Goal: Transaction & Acquisition: Purchase product/service

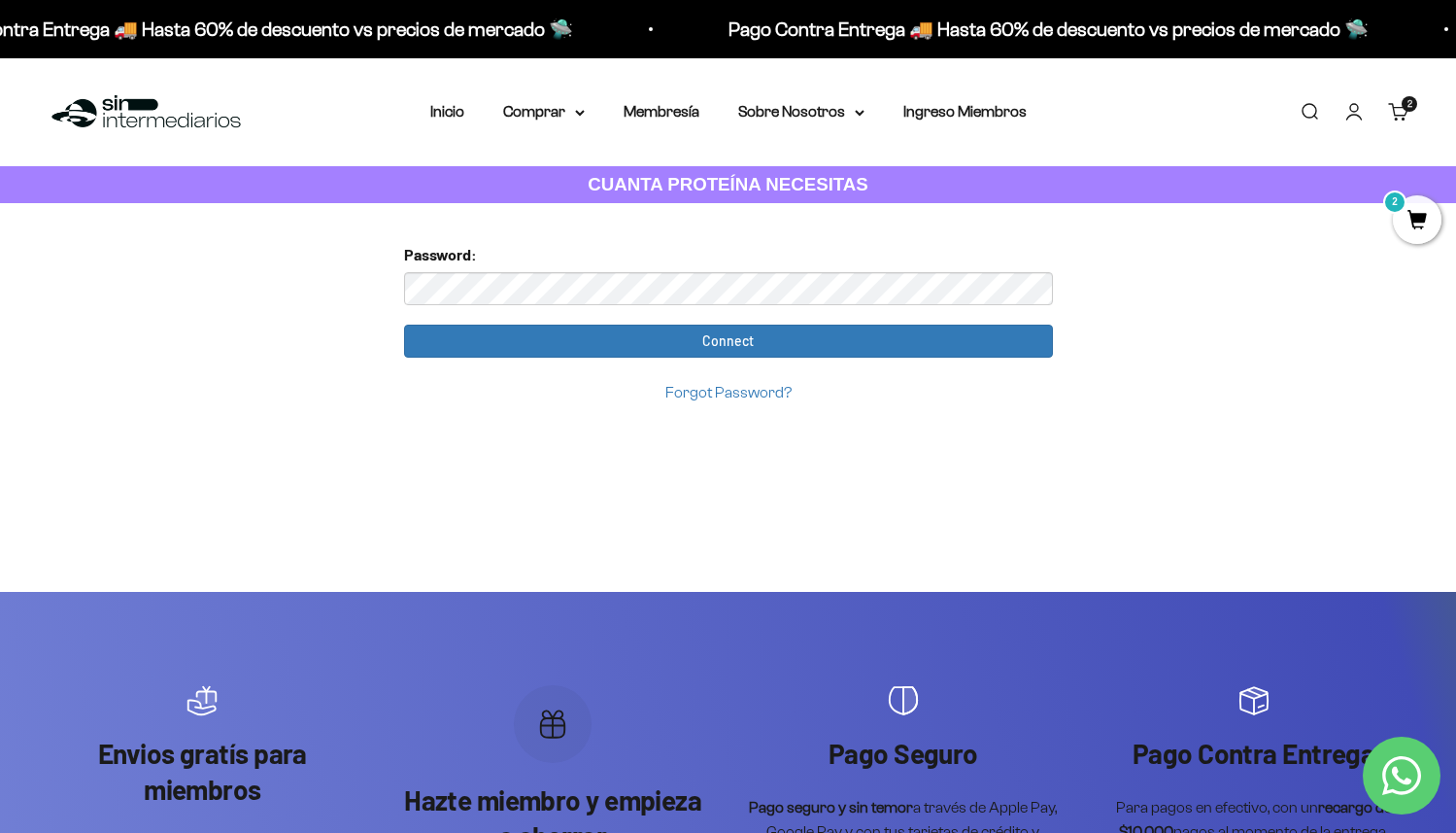
click at [1405, 112] on link "Carrito 2 artículos 2" at bounding box center [1399, 112] width 22 height 22
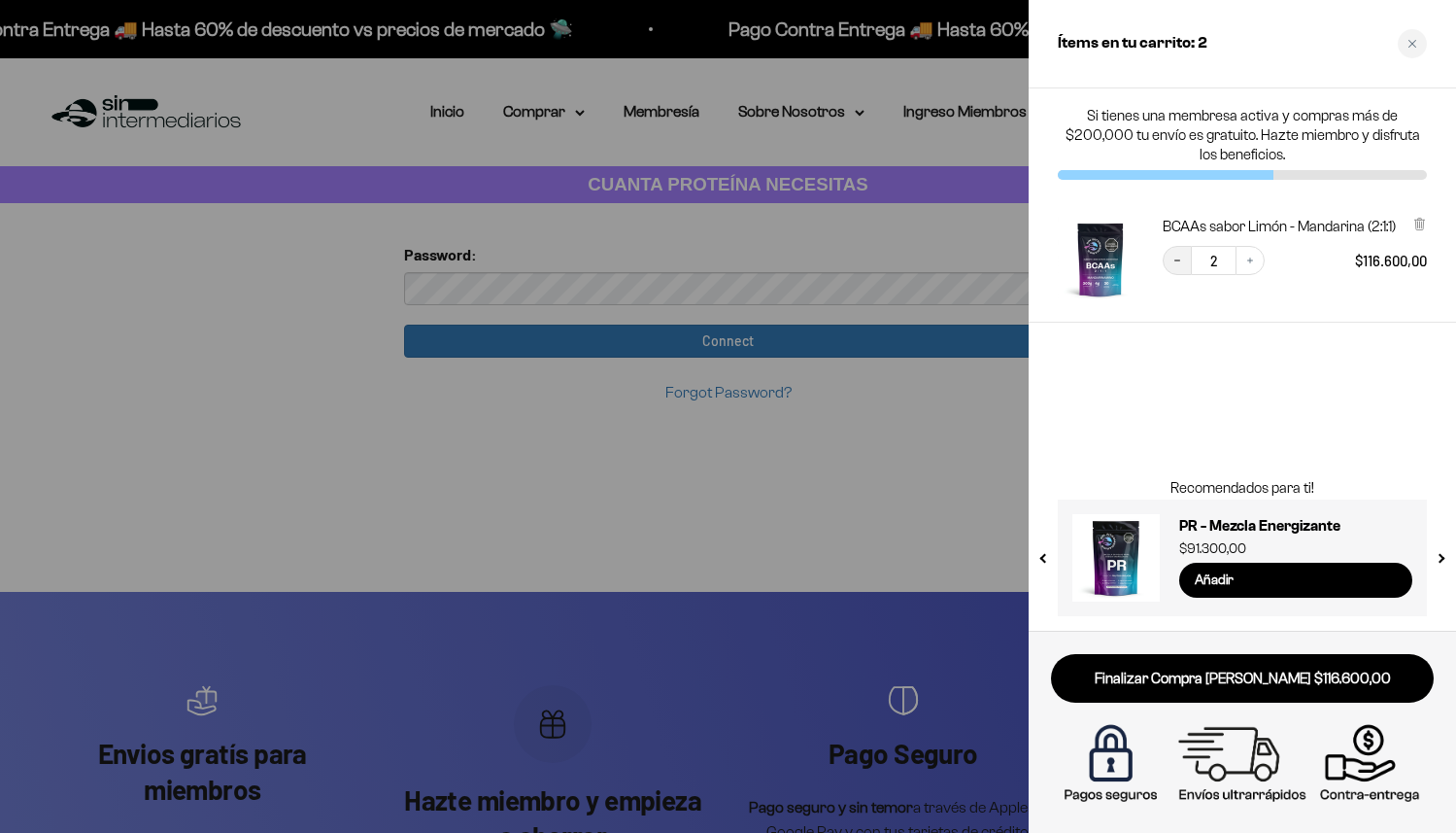
click at [1175, 266] on icon "Decrease quantity" at bounding box center [1178, 261] width 12 height 12
click at [1404, 48] on div "Close cart" at bounding box center [1413, 44] width 29 height 30
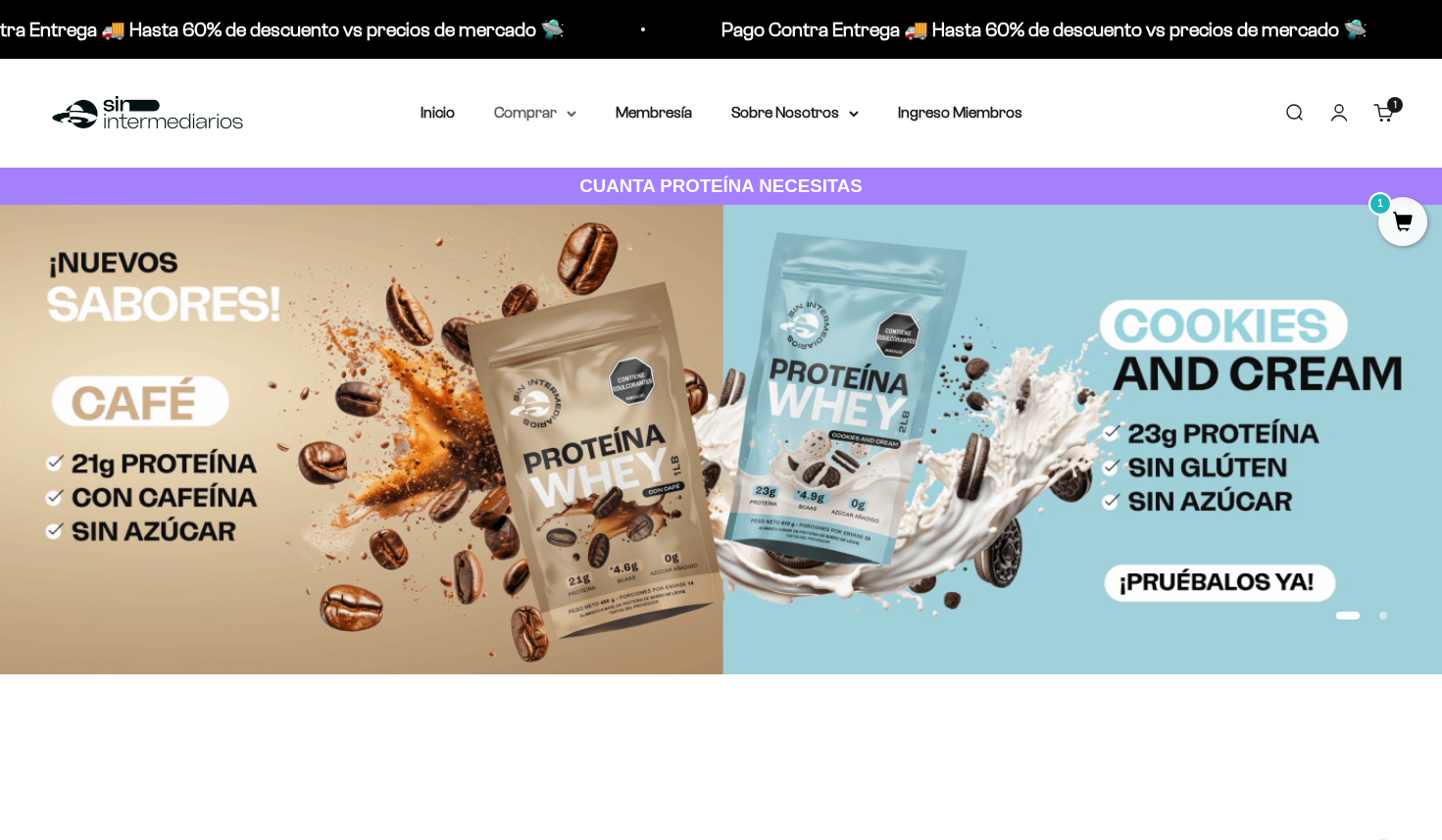
click at [533, 106] on summary "Comprar" at bounding box center [535, 113] width 82 height 26
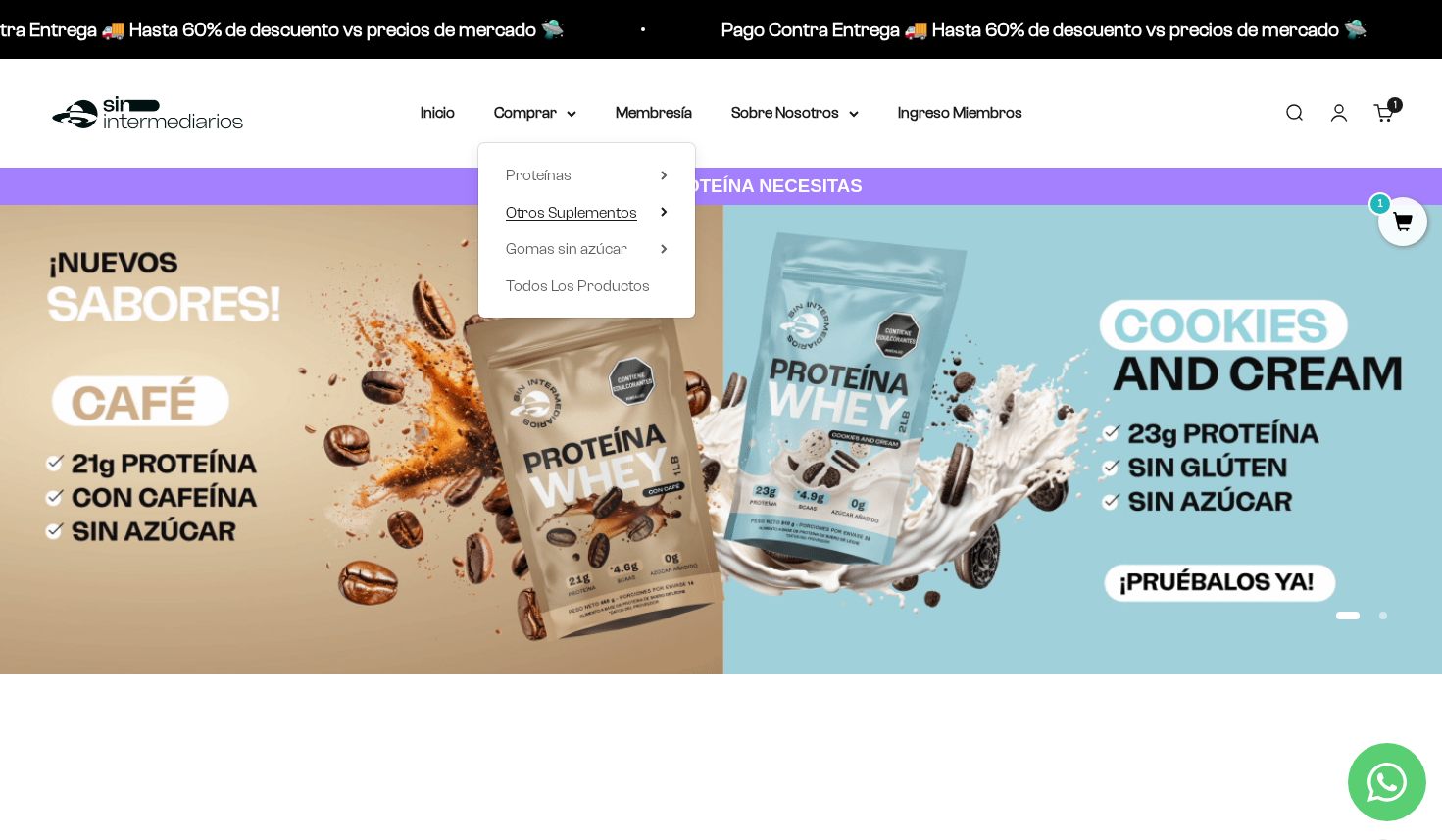
click at [661, 210] on icon at bounding box center [663, 212] width 7 height 10
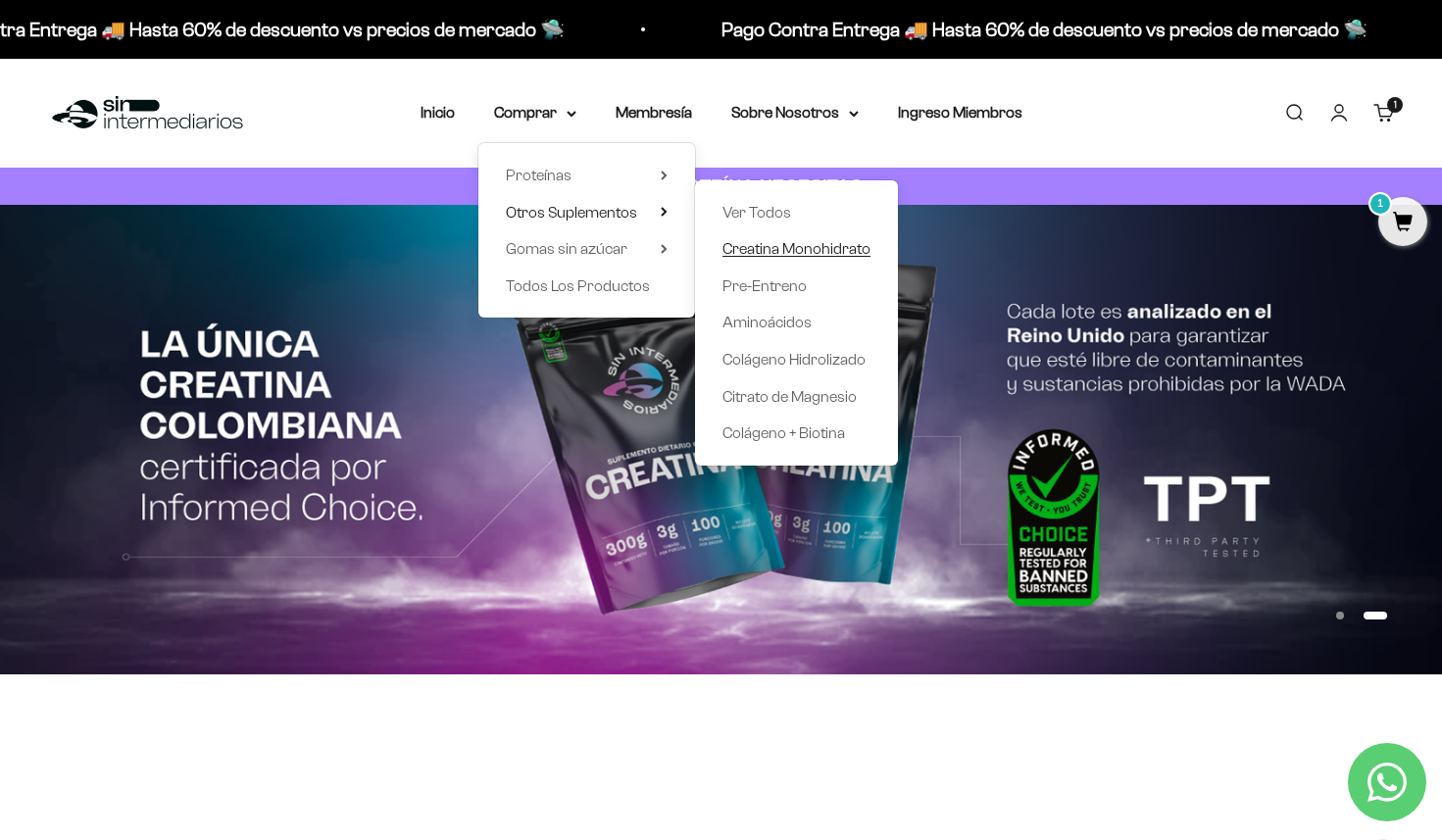
click at [795, 245] on span "Creatina Monohidrato" at bounding box center [795, 248] width 148 height 17
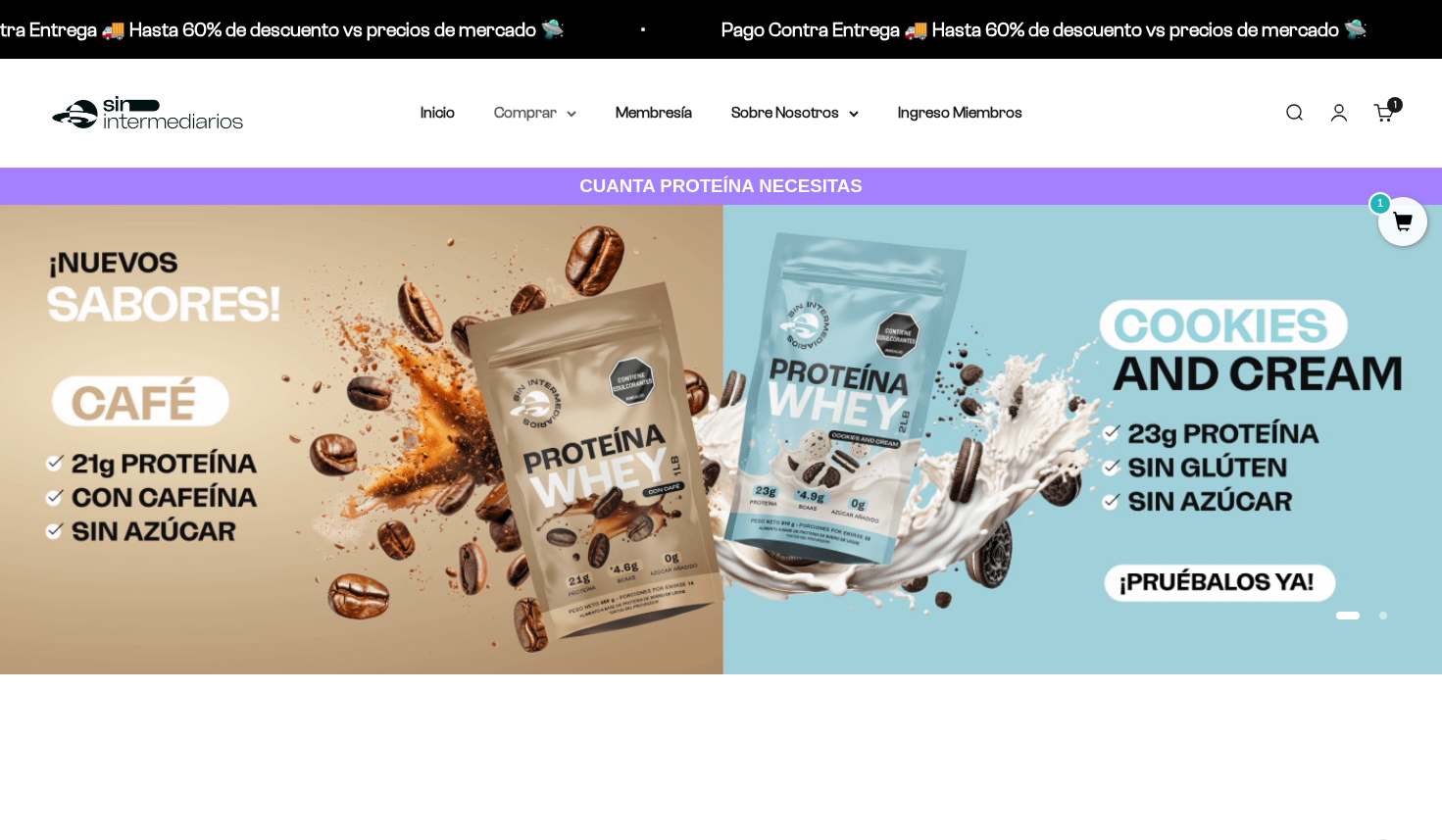
click at [532, 109] on summary "Comprar" at bounding box center [535, 113] width 82 height 26
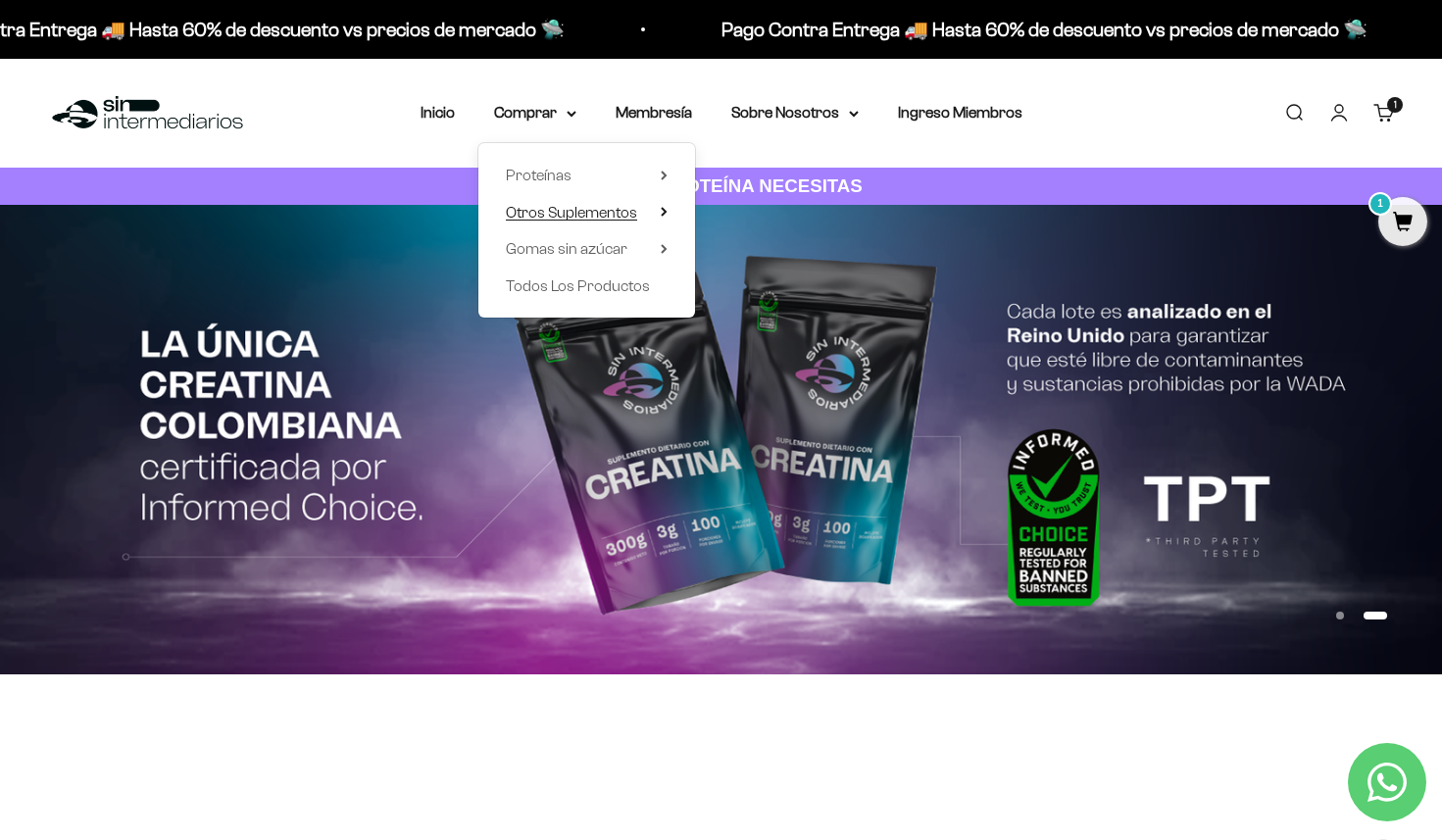
click at [658, 207] on summary "Otros Suplementos" at bounding box center [586, 213] width 162 height 26
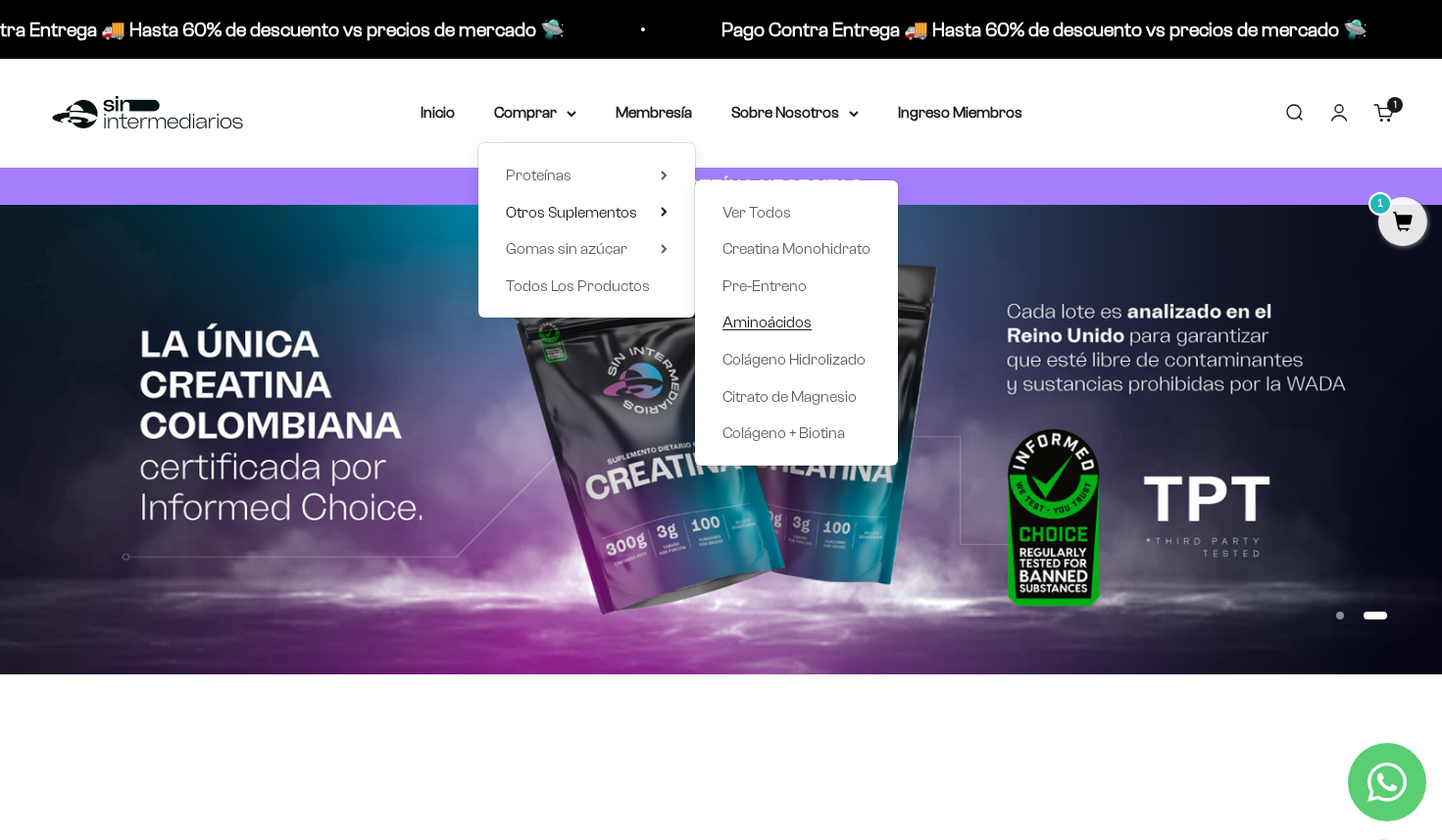
click at [785, 321] on span "Aminoácidos" at bounding box center [767, 321] width 89 height 17
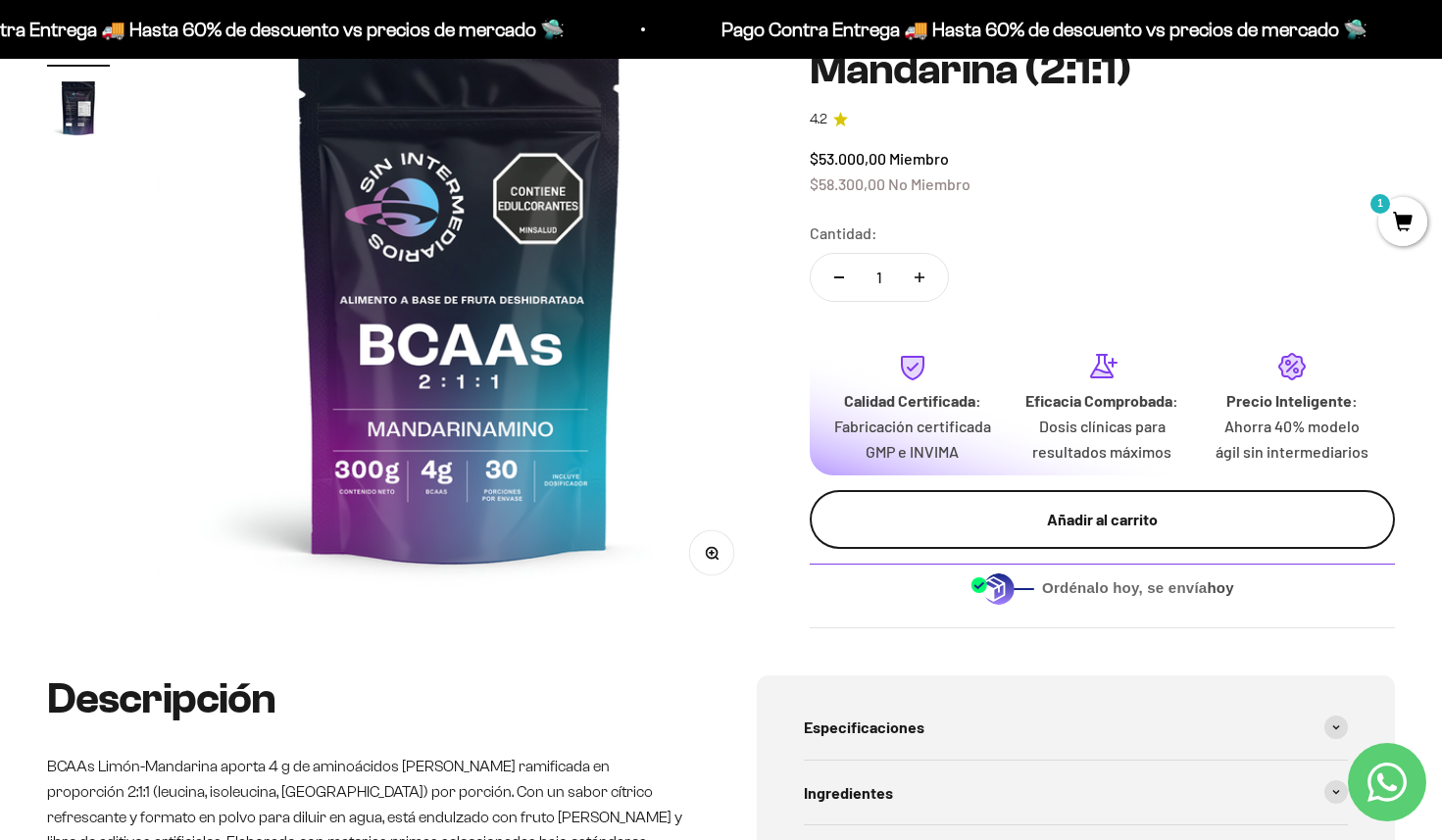
click at [1041, 533] on div "Añadir al carrito" at bounding box center [1102, 520] width 507 height 26
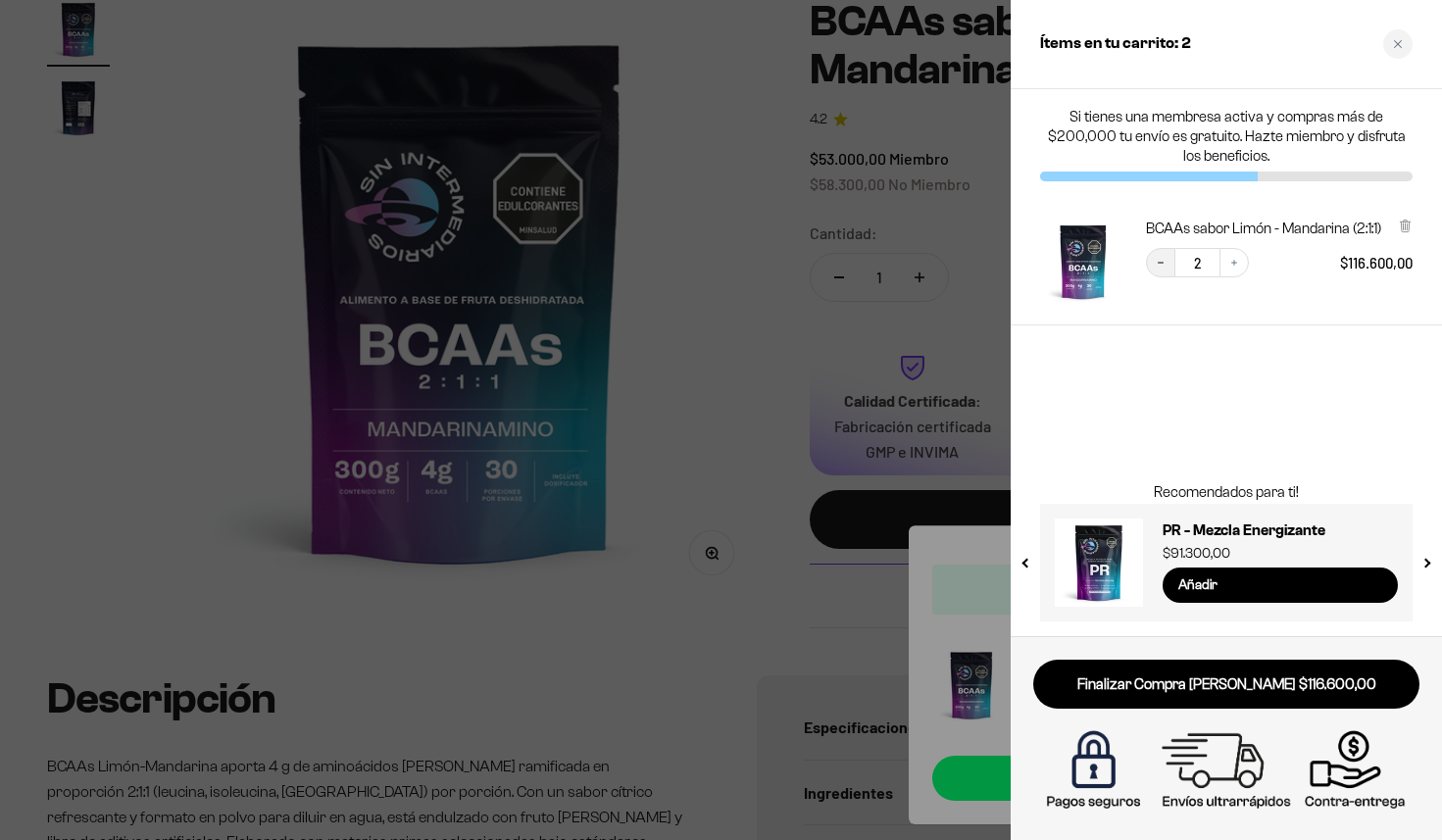
click at [1158, 265] on icon "Decrease quantity" at bounding box center [1160, 263] width 12 height 12
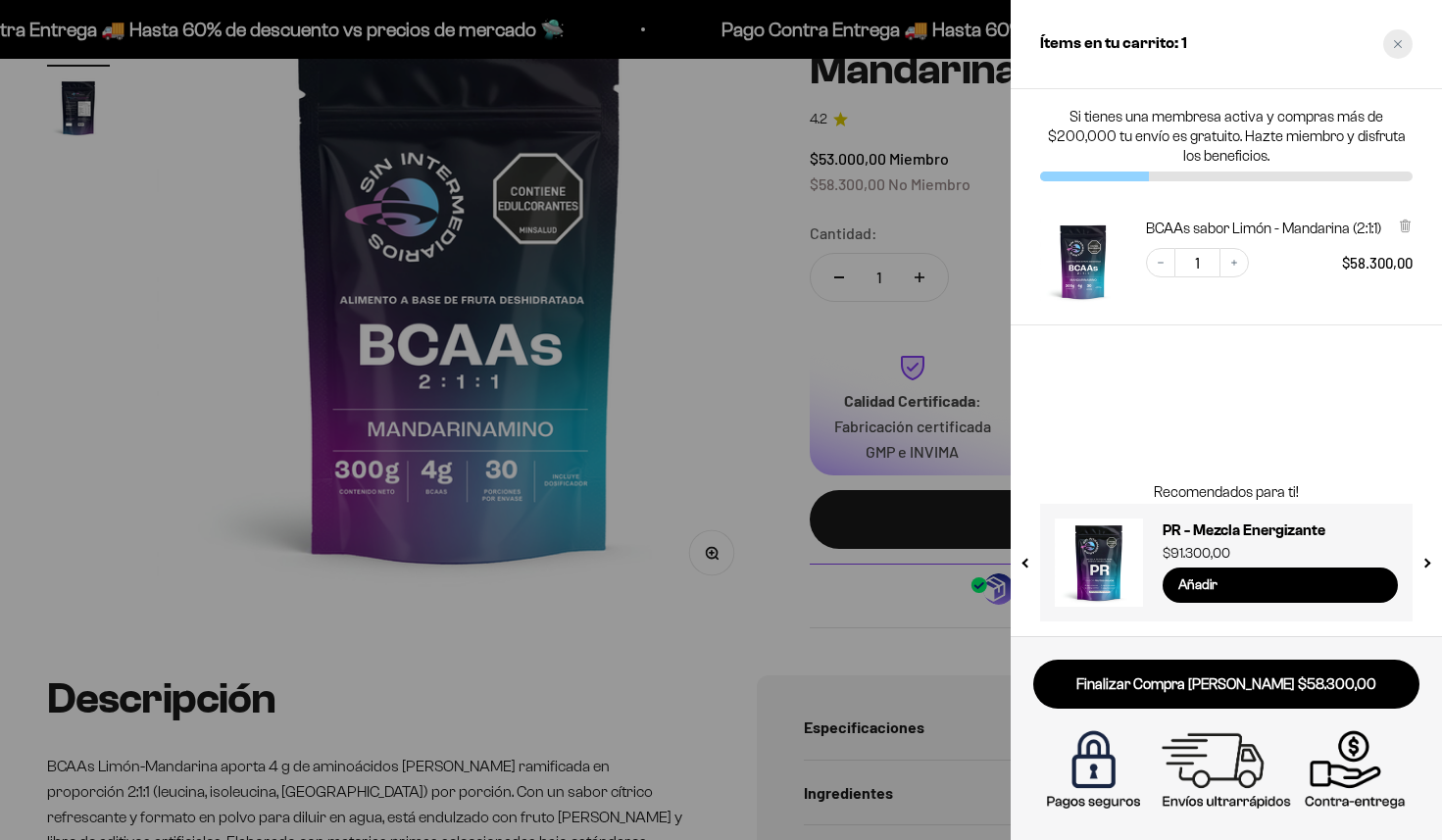
click at [1394, 40] on icon "Close cart" at bounding box center [1397, 45] width 10 height 10
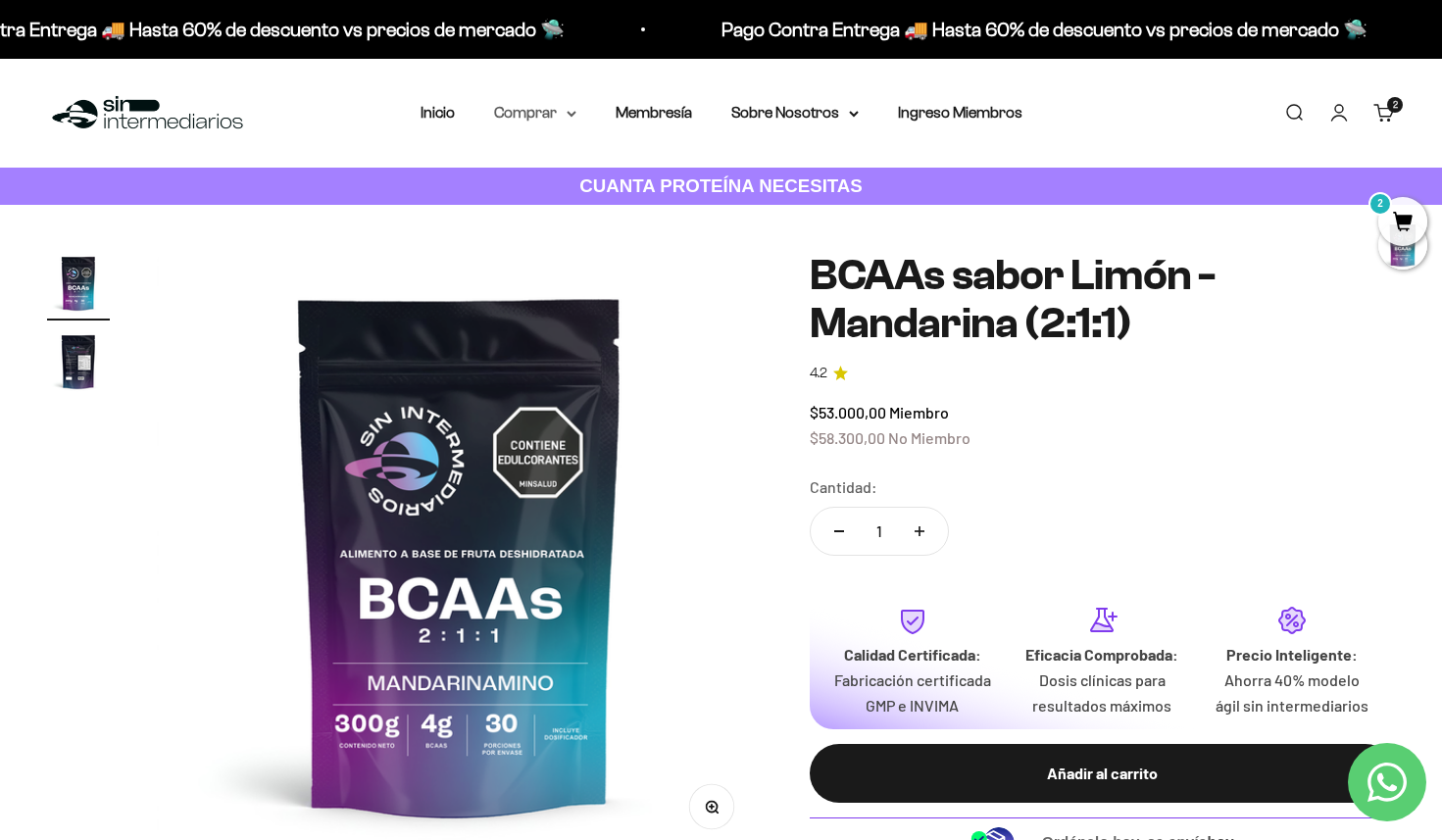
click at [538, 113] on summary "Comprar" at bounding box center [535, 113] width 82 height 26
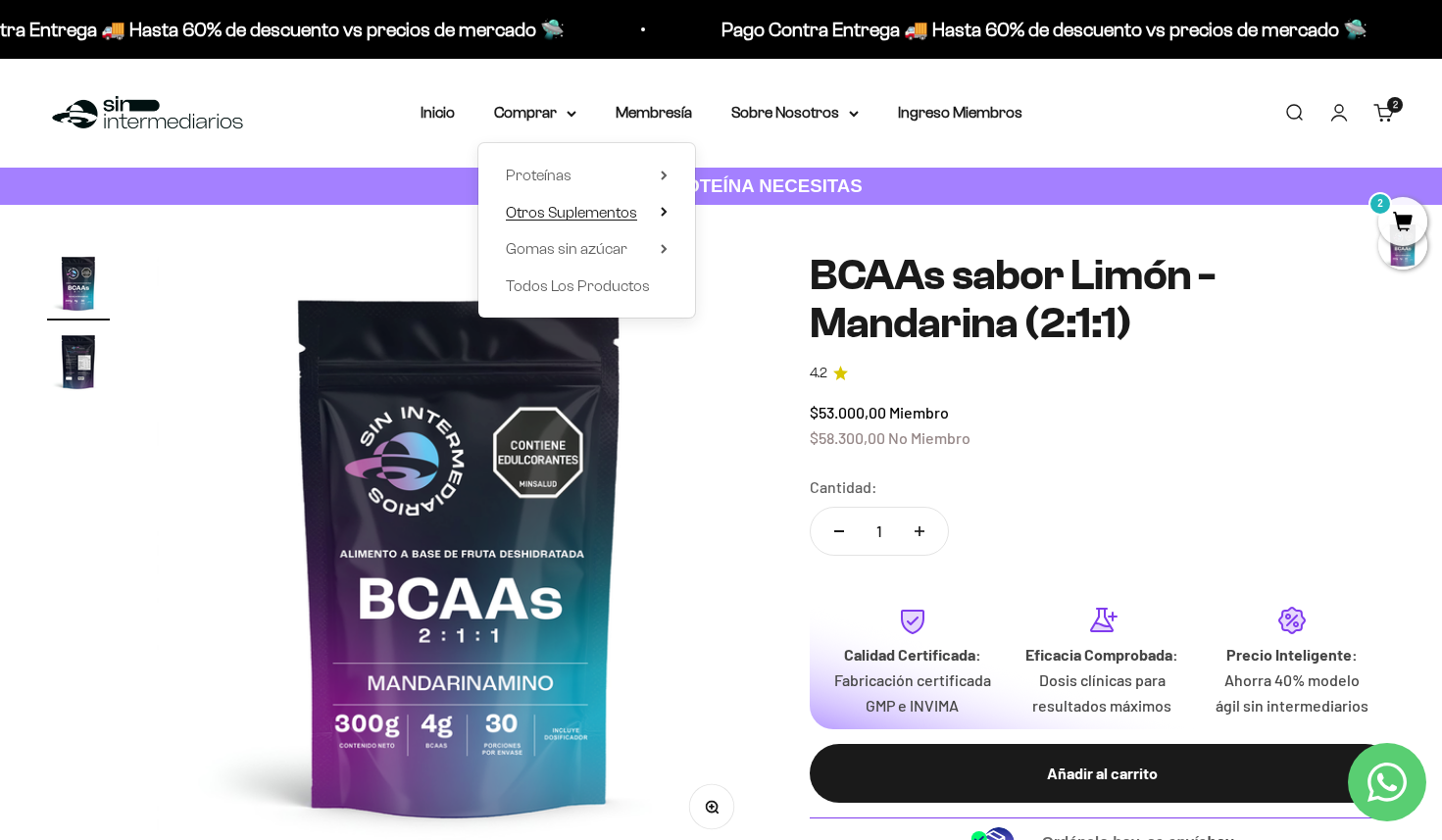
click at [570, 208] on span "Otros Suplementos" at bounding box center [571, 212] width 131 height 17
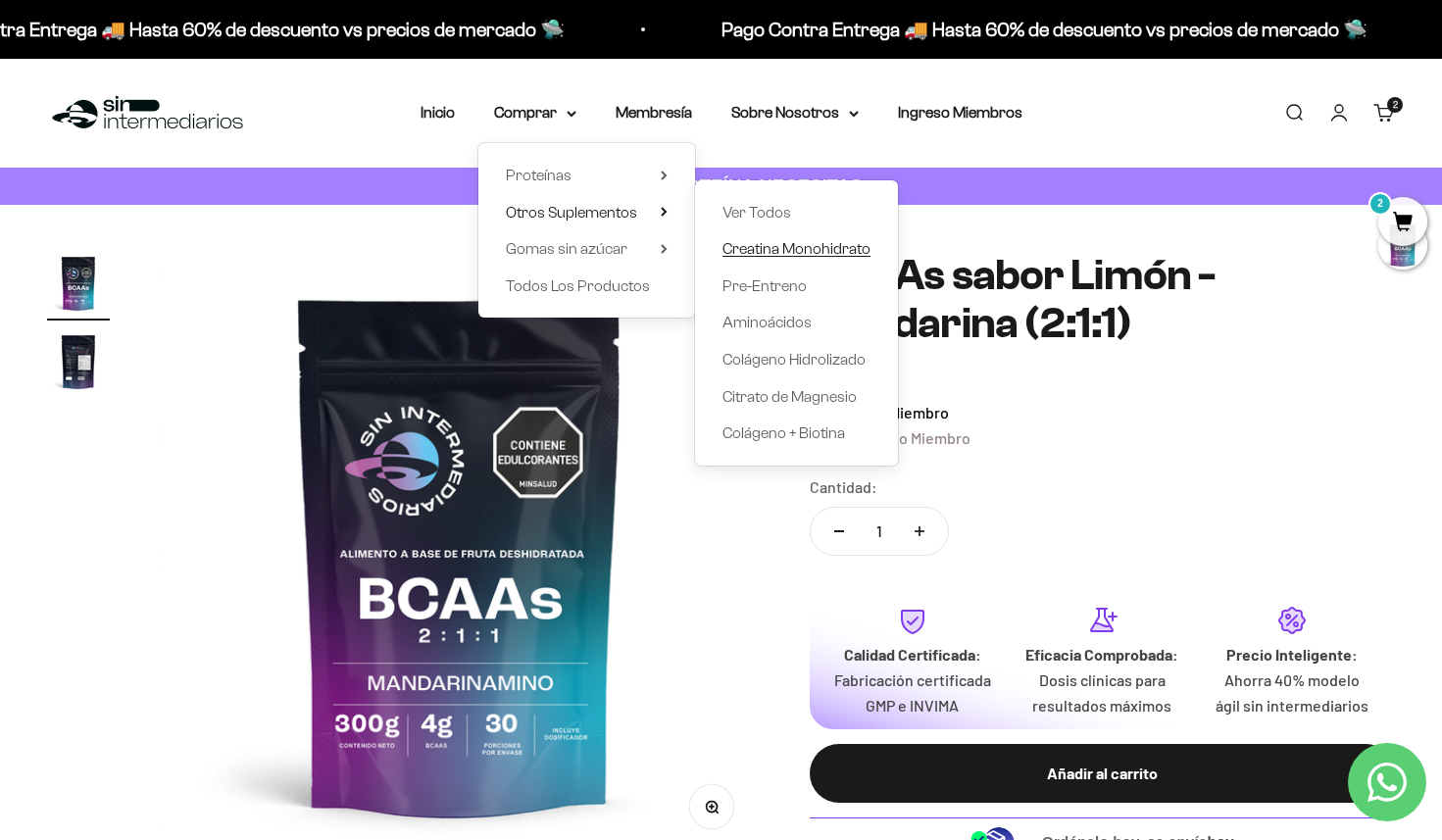
click at [807, 246] on span "Creatina Monohidrato" at bounding box center [795, 248] width 148 height 17
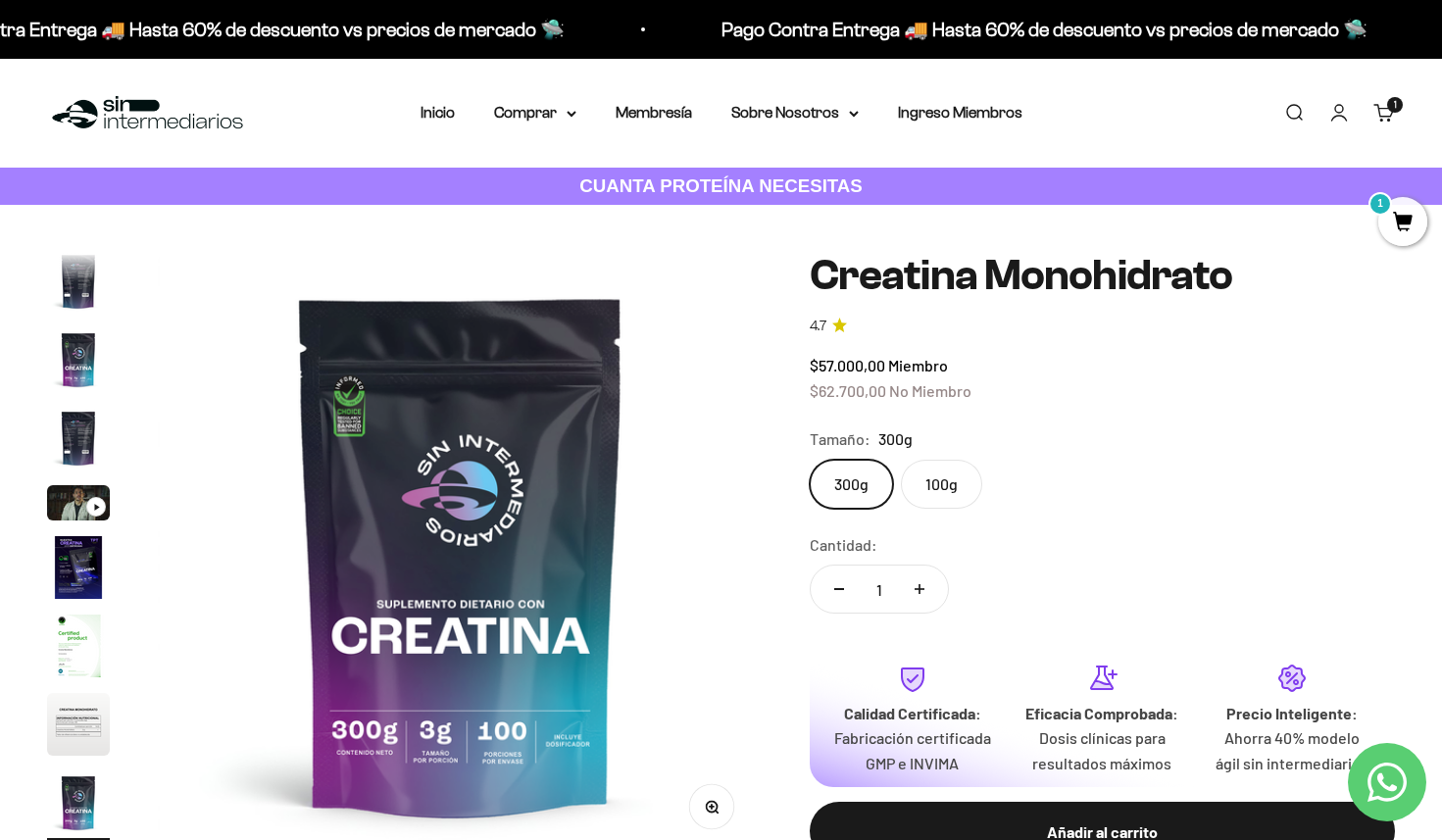
click at [951, 490] on label "100g" at bounding box center [941, 483] width 81 height 49
click at [809, 459] on input "100g" at bounding box center [808, 458] width 1 height 1
